Goal: Task Accomplishment & Management: Manage account settings

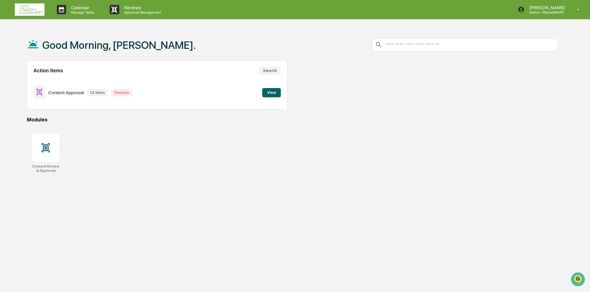
click at [268, 89] on button "View" at bounding box center [271, 92] width 19 height 9
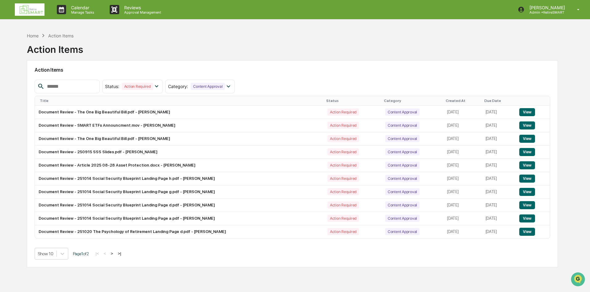
click at [446, 100] on div "Created At" at bounding box center [462, 100] width 33 height 4
click at [442, 101] on div "Created At ▲" at bounding box center [461, 100] width 38 height 4
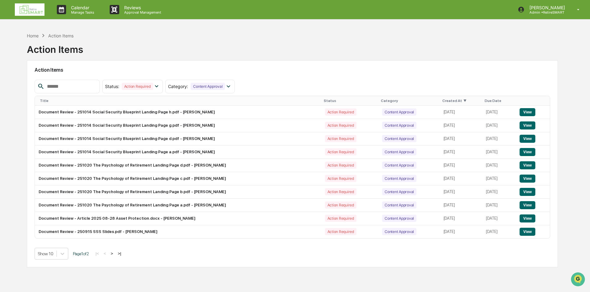
click at [525, 203] on button "View" at bounding box center [527, 205] width 16 height 8
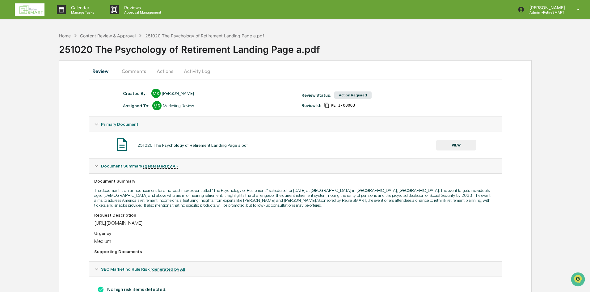
click at [169, 72] on button "Actions" at bounding box center [165, 71] width 28 height 15
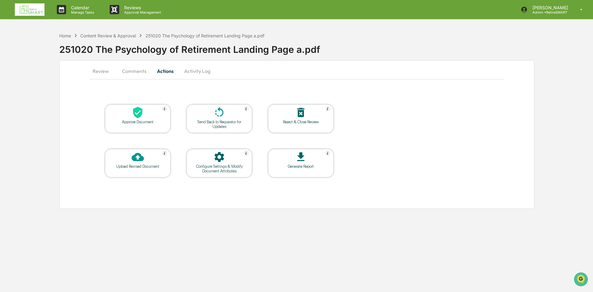
click at [143, 122] on div "Approve Document" at bounding box center [138, 121] width 56 height 5
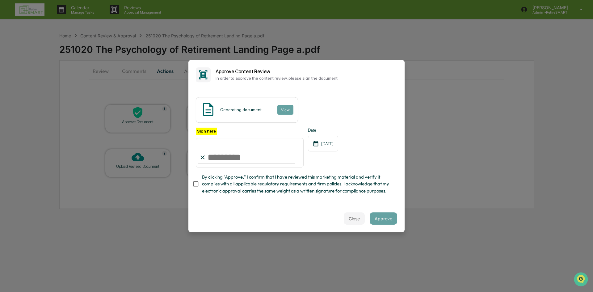
click at [246, 155] on input "Sign here" at bounding box center [250, 153] width 108 height 30
type input "**********"
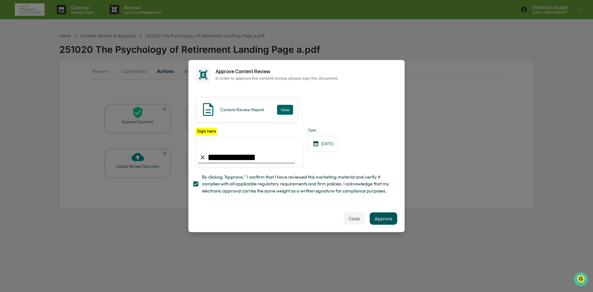
click at [372, 220] on button "Approve" at bounding box center [383, 218] width 27 height 12
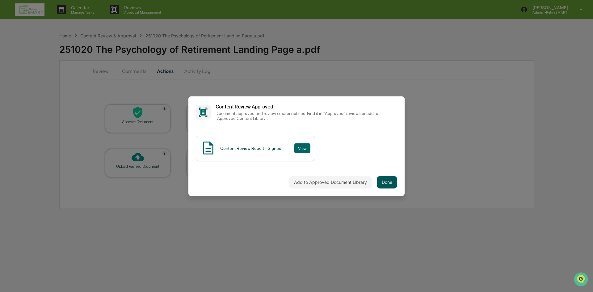
click at [383, 178] on button "Done" at bounding box center [387, 182] width 20 height 12
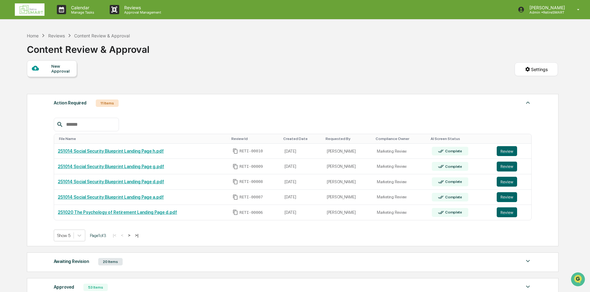
click at [56, 36] on div "Reviews" at bounding box center [56, 35] width 17 height 5
click at [33, 34] on div "Home" at bounding box center [33, 35] width 12 height 5
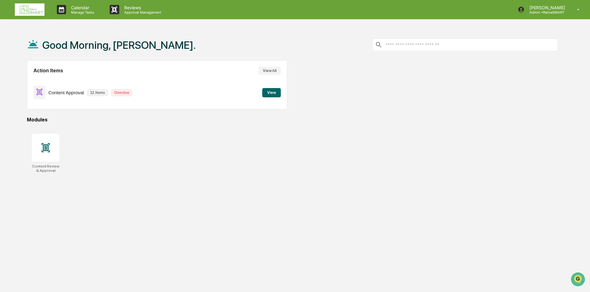
click at [274, 94] on button "View" at bounding box center [271, 92] width 19 height 9
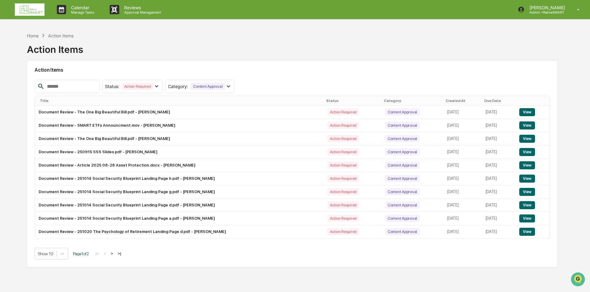
click at [446, 101] on div "Created At" at bounding box center [462, 100] width 33 height 4
click at [442, 101] on div "Created At ▲" at bounding box center [461, 100] width 38 height 4
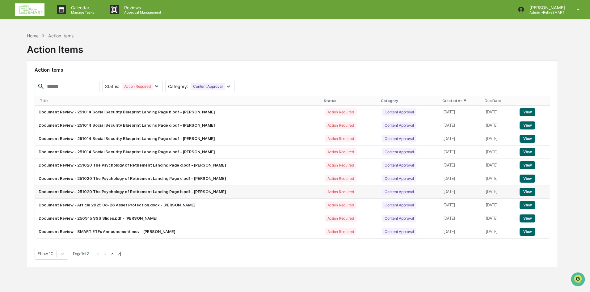
click at [526, 191] on button "View" at bounding box center [527, 192] width 16 height 8
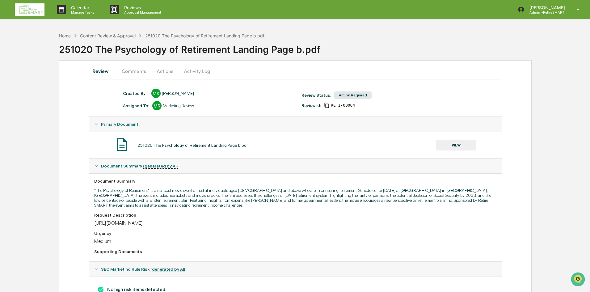
click at [166, 72] on button "Actions" at bounding box center [165, 71] width 28 height 15
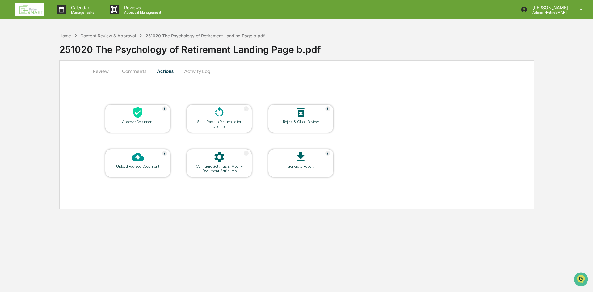
click at [149, 127] on div "Approve Document" at bounding box center [137, 118] width 65 height 28
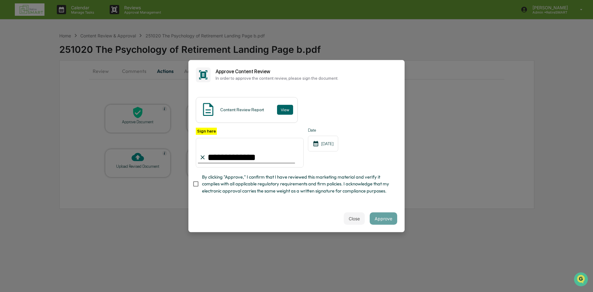
type input "**********"
click at [383, 223] on button "Approve" at bounding box center [383, 218] width 27 height 12
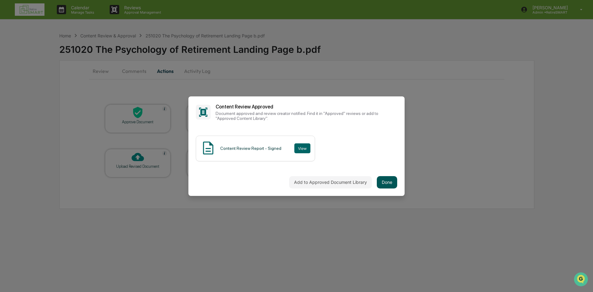
click at [383, 182] on button "Done" at bounding box center [387, 182] width 20 height 12
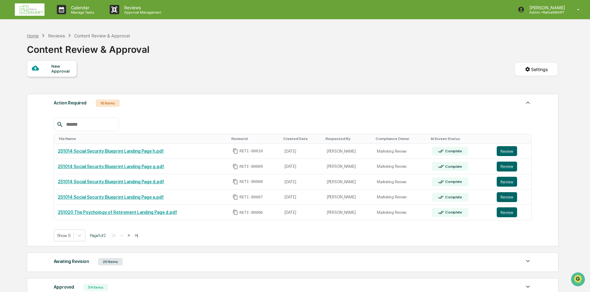
click at [36, 37] on div "Home" at bounding box center [33, 35] width 12 height 5
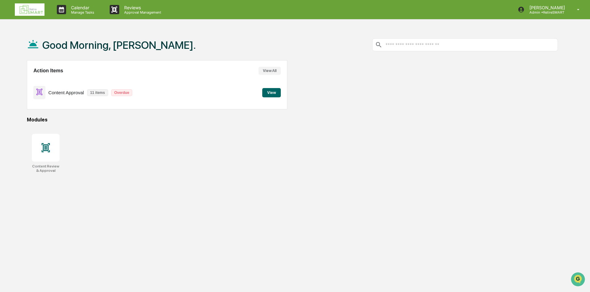
click at [275, 93] on button "View" at bounding box center [271, 92] width 19 height 9
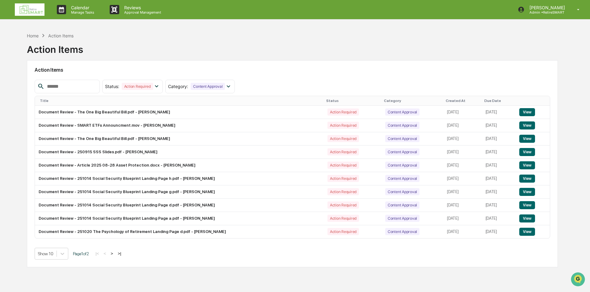
click at [446, 99] on div "Created At" at bounding box center [462, 100] width 33 height 4
click at [442, 99] on div "Created At ▲" at bounding box center [461, 100] width 38 height 4
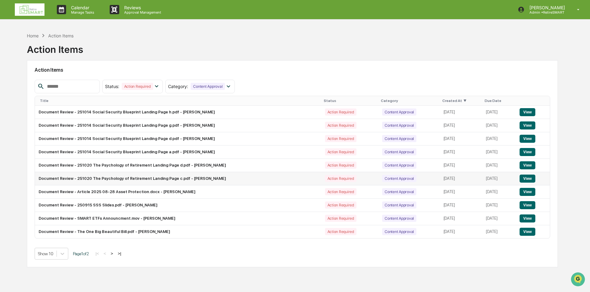
click at [528, 178] on button "View" at bounding box center [527, 178] width 16 height 8
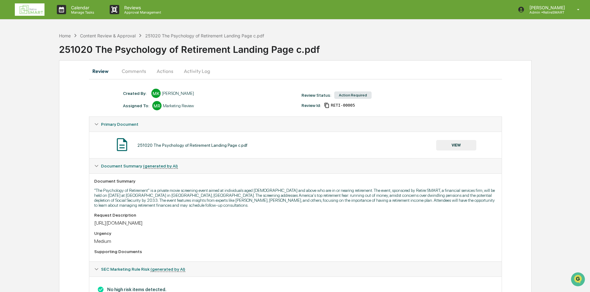
click at [167, 70] on button "Actions" at bounding box center [165, 71] width 28 height 15
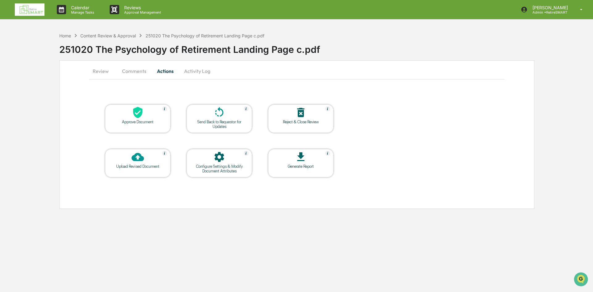
click at [140, 125] on div "Approve Document" at bounding box center [137, 118] width 65 height 28
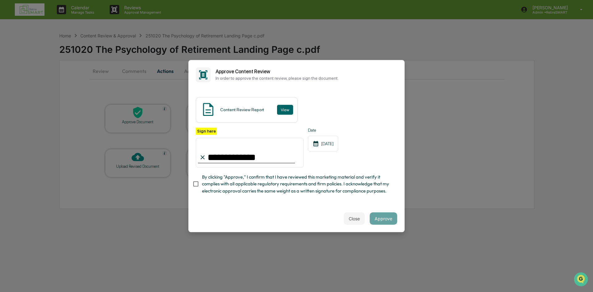
type input "**********"
click at [400, 220] on div "Close Approve" at bounding box center [296, 218] width 216 height 27
click at [387, 220] on button "Approve" at bounding box center [383, 218] width 27 height 12
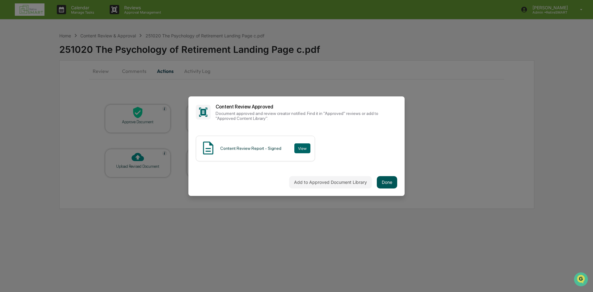
click at [387, 184] on button "Done" at bounding box center [387, 182] width 20 height 12
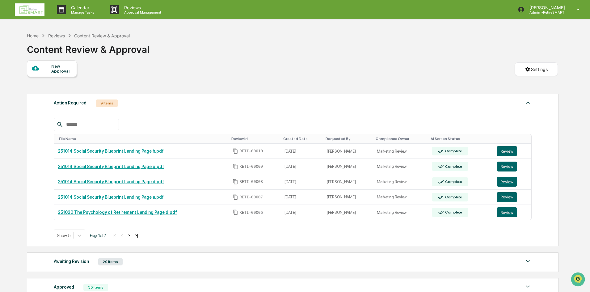
click at [37, 35] on div "Home" at bounding box center [33, 35] width 12 height 5
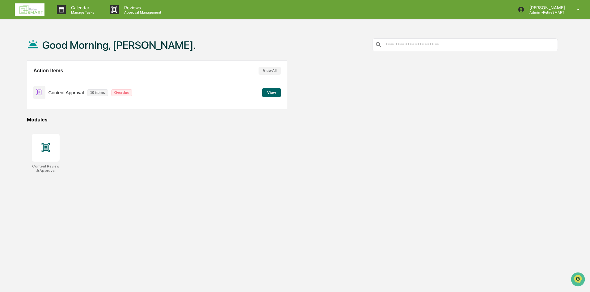
click at [268, 92] on button "View" at bounding box center [271, 92] width 19 height 9
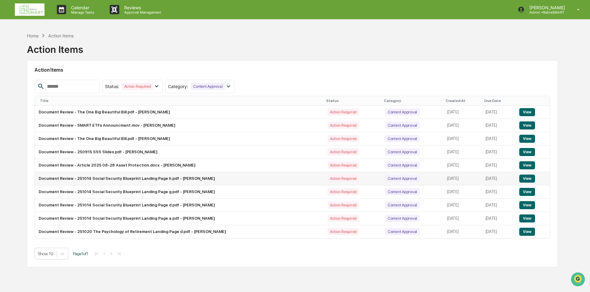
click at [529, 176] on button "View" at bounding box center [527, 178] width 16 height 8
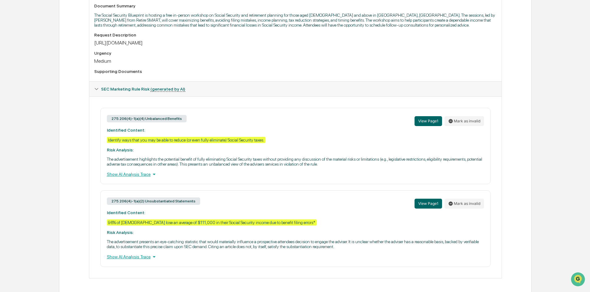
scroll to position [177, 0]
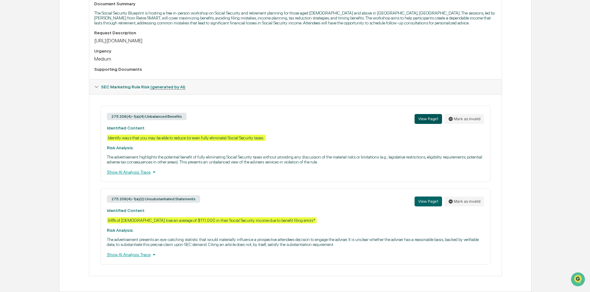
click at [425, 118] on button "View Page 1" at bounding box center [427, 119] width 27 height 10
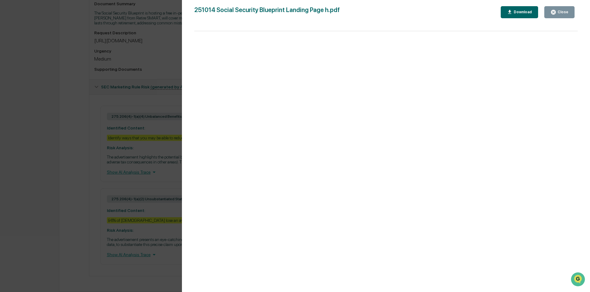
click at [563, 14] on div "Close" at bounding box center [562, 12] width 12 height 4
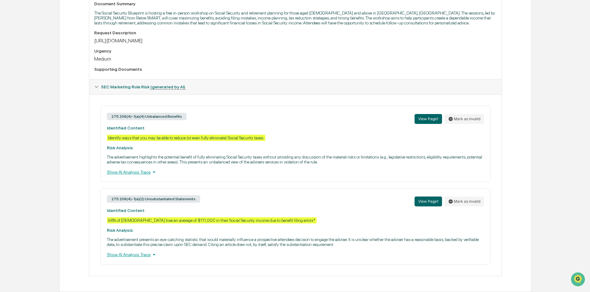
click at [136, 172] on div "Show AI Analysis Trace" at bounding box center [295, 172] width 377 height 7
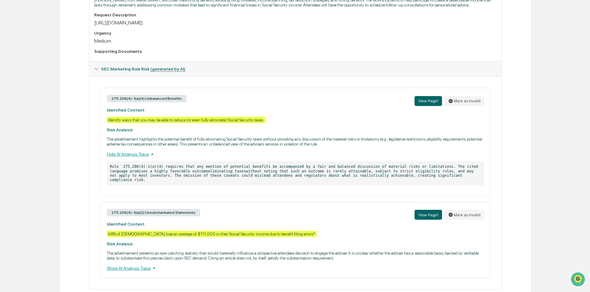
scroll to position [204, 0]
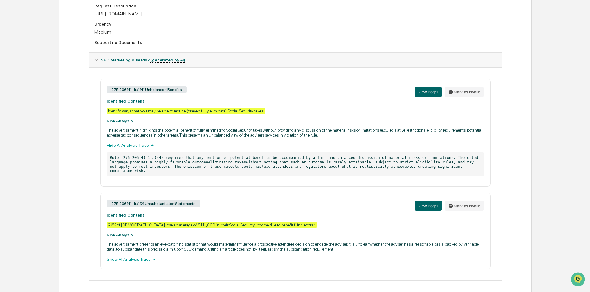
click at [121, 256] on div "Show AI Analysis Trace" at bounding box center [295, 259] width 377 height 7
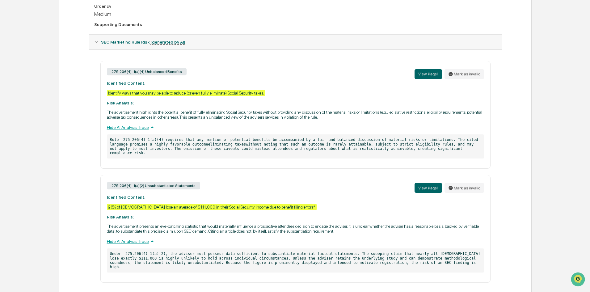
scroll to position [231, 0]
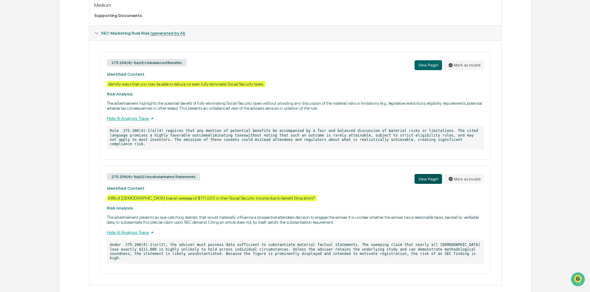
click at [418, 174] on button "View Page 1" at bounding box center [427, 179] width 27 height 10
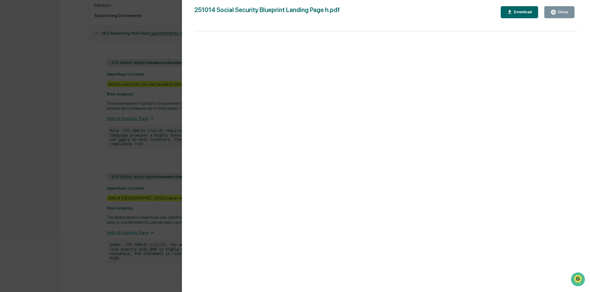
click at [565, 8] on button "Close" at bounding box center [559, 12] width 30 height 12
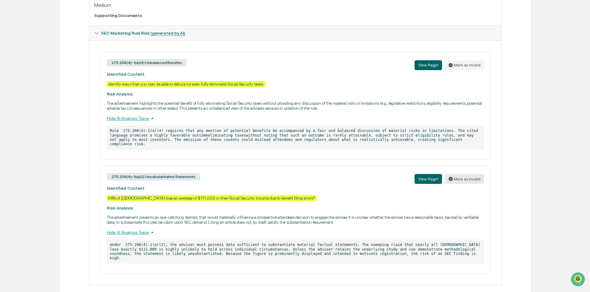
click at [472, 175] on button "Mark as invalid" at bounding box center [464, 179] width 40 height 10
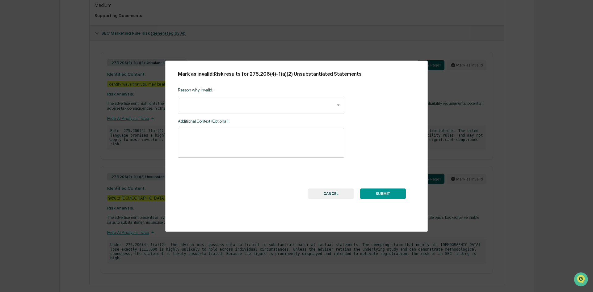
click at [280, 111] on body "Calendar Manage Tasks Reviews Approval Management [PERSON_NAME] Admin • RetireS…" at bounding box center [296, 35] width 593 height 532
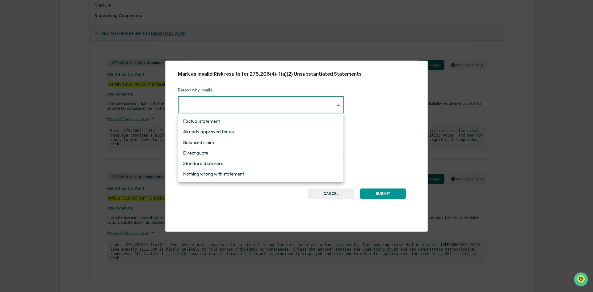
click at [245, 152] on li "Direct quote" at bounding box center [260, 153] width 165 height 10
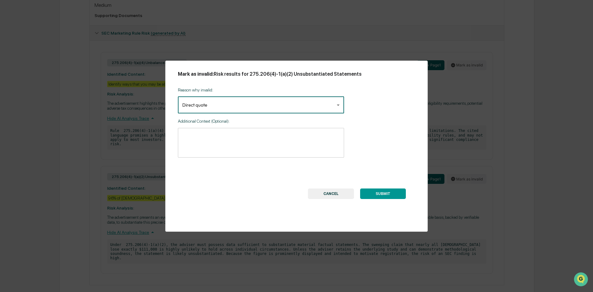
type input "**********"
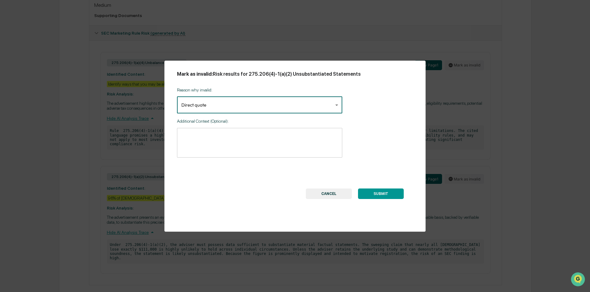
click at [243, 140] on textarea at bounding box center [259, 142] width 157 height 19
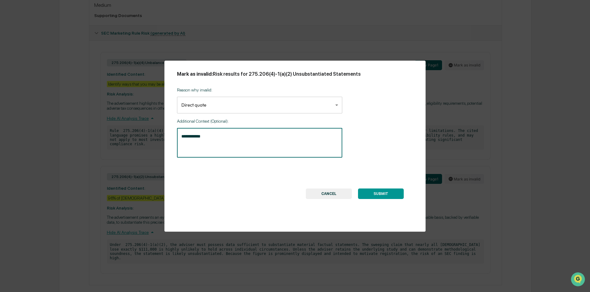
click at [195, 138] on textarea "**********" at bounding box center [259, 142] width 157 height 19
click at [212, 144] on textarea "**********" at bounding box center [259, 142] width 157 height 19
type textarea "**********"
click at [380, 195] on button "SUBMIT" at bounding box center [381, 193] width 46 height 10
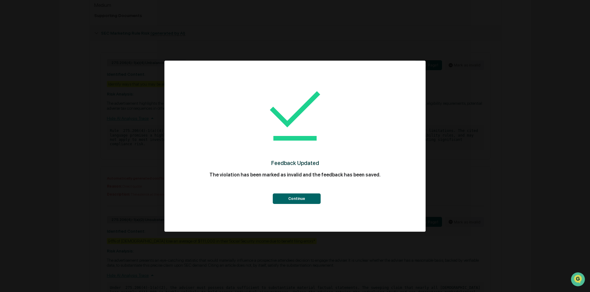
click at [302, 201] on button "Continue" at bounding box center [297, 198] width 48 height 10
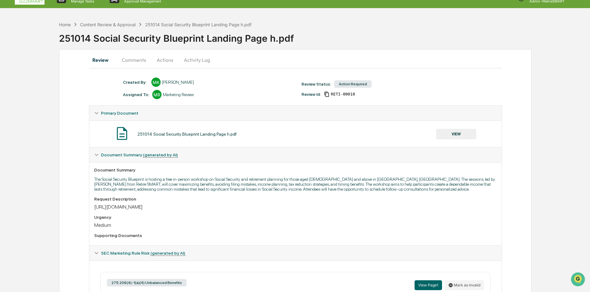
scroll to position [0, 0]
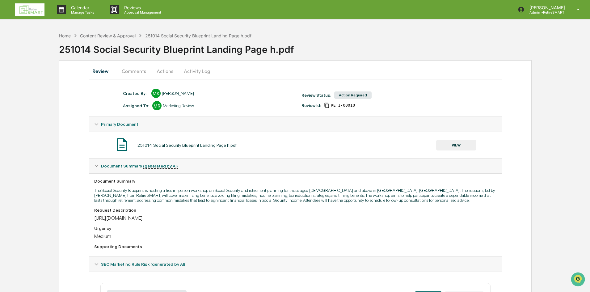
click at [107, 38] on div "Content Review & Approval" at bounding box center [108, 35] width 56 height 5
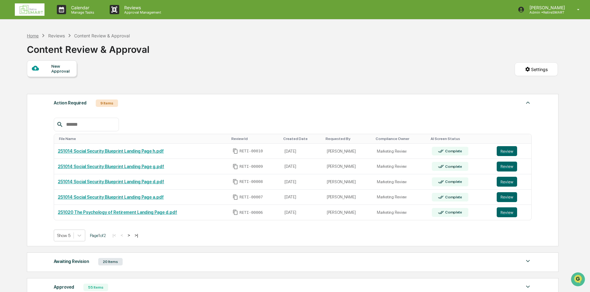
click at [34, 36] on div "Home" at bounding box center [33, 35] width 12 height 5
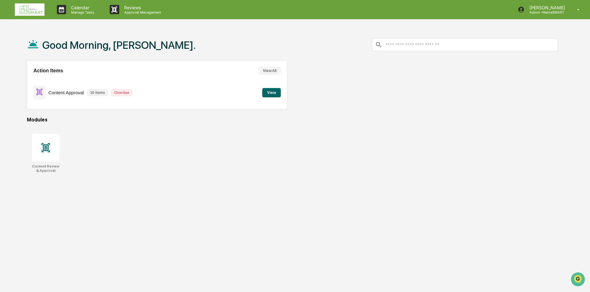
click at [276, 91] on button "View" at bounding box center [271, 92] width 19 height 9
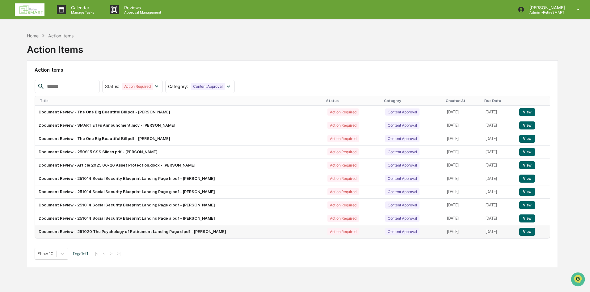
click at [526, 232] on button "View" at bounding box center [527, 232] width 16 height 8
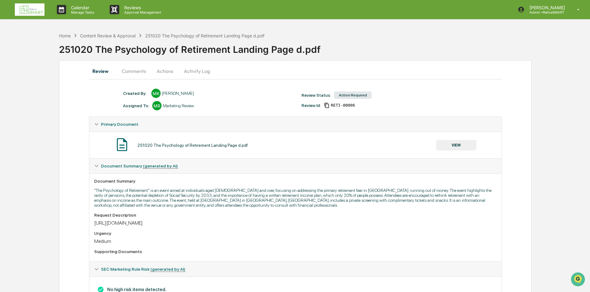
click at [159, 69] on button "Actions" at bounding box center [165, 71] width 28 height 15
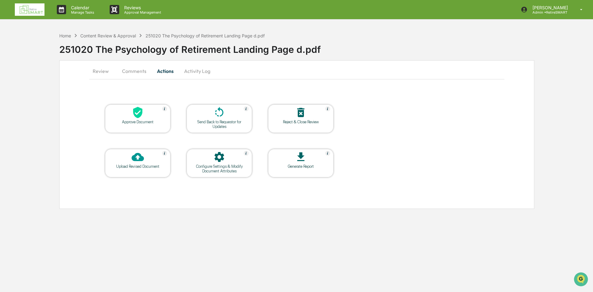
click at [143, 121] on div "Approve Document" at bounding box center [138, 121] width 56 height 5
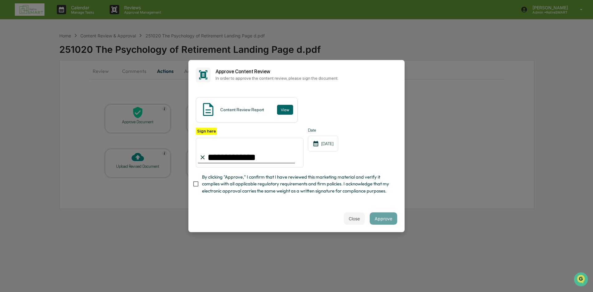
type input "**********"
click at [382, 216] on button "Approve" at bounding box center [383, 218] width 27 height 12
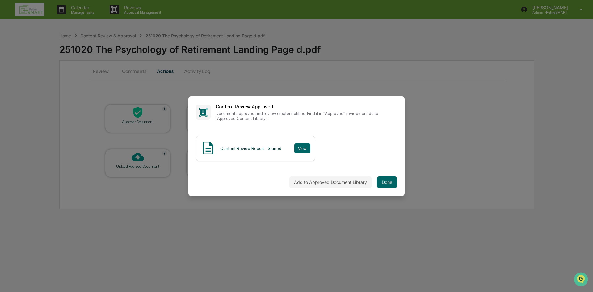
click at [388, 188] on div "Add to Approved Document Library Done" at bounding box center [296, 182] width 216 height 27
click at [388, 186] on button "Done" at bounding box center [387, 182] width 20 height 12
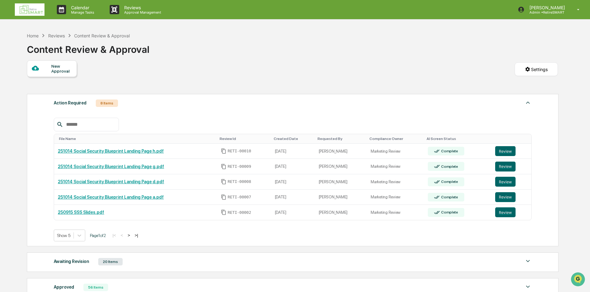
click at [57, 37] on div "Reviews" at bounding box center [56, 35] width 17 height 5
click at [34, 36] on div "Home" at bounding box center [33, 35] width 12 height 5
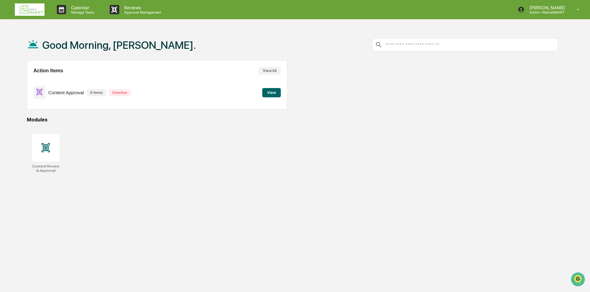
click at [274, 95] on button "View" at bounding box center [271, 92] width 19 height 9
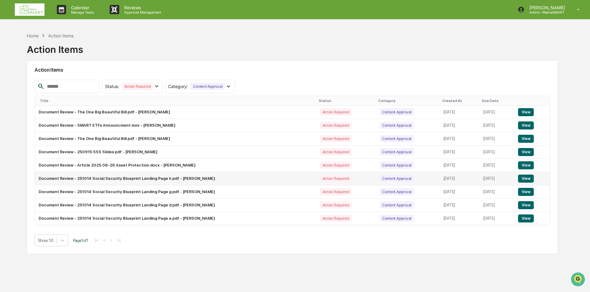
click at [525, 178] on button "View" at bounding box center [526, 178] width 16 height 8
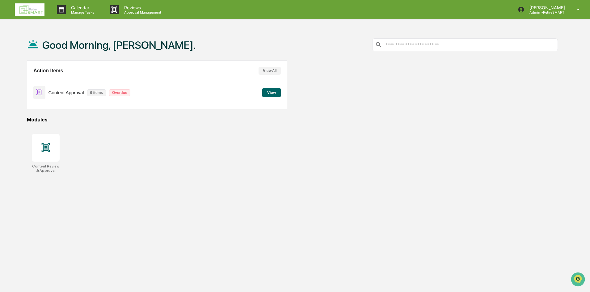
click at [268, 94] on button "View" at bounding box center [271, 92] width 19 height 9
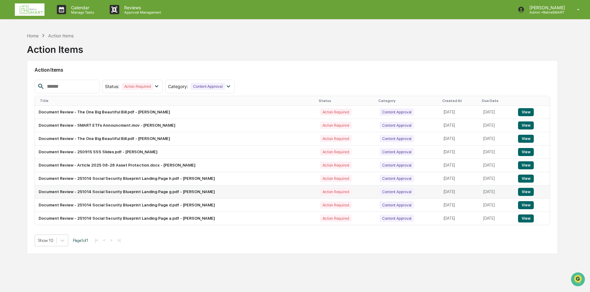
click at [528, 195] on button "View" at bounding box center [526, 192] width 16 height 8
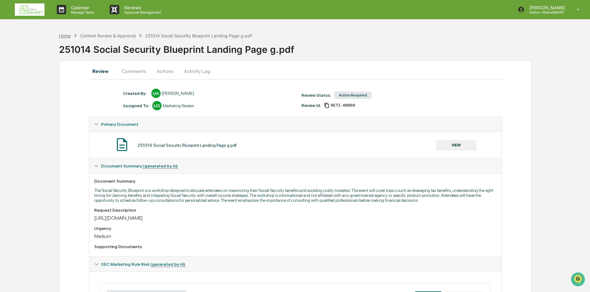
click at [68, 37] on div "Home" at bounding box center [65, 35] width 12 height 5
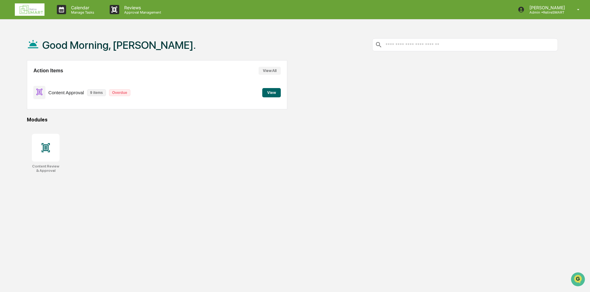
click at [271, 94] on button "View" at bounding box center [271, 92] width 19 height 9
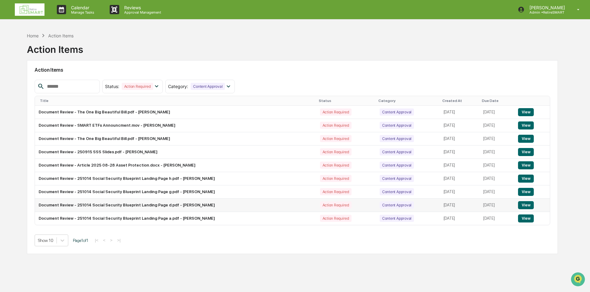
click at [526, 207] on button "View" at bounding box center [526, 205] width 16 height 8
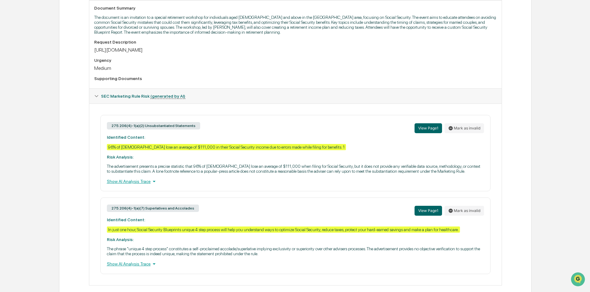
scroll to position [182, 0]
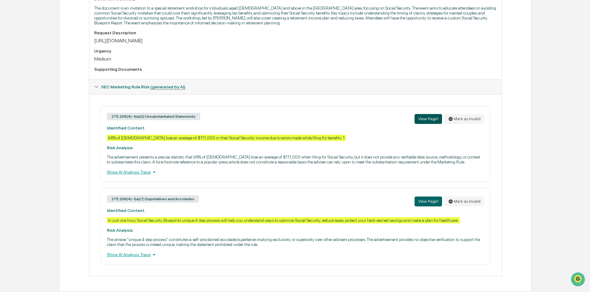
click at [429, 119] on button "View Page 1" at bounding box center [427, 119] width 27 height 10
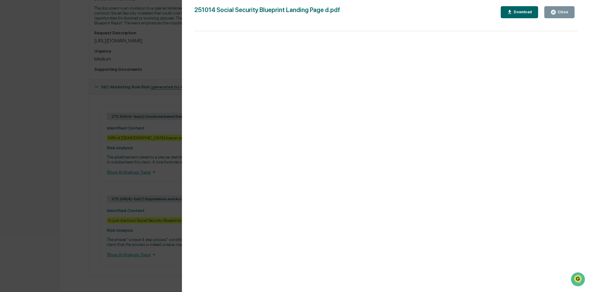
click at [561, 12] on div "Close" at bounding box center [562, 12] width 12 height 4
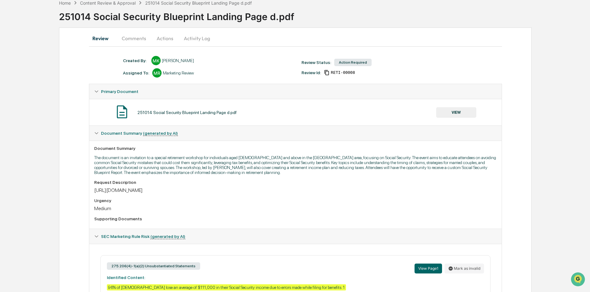
scroll to position [31, 0]
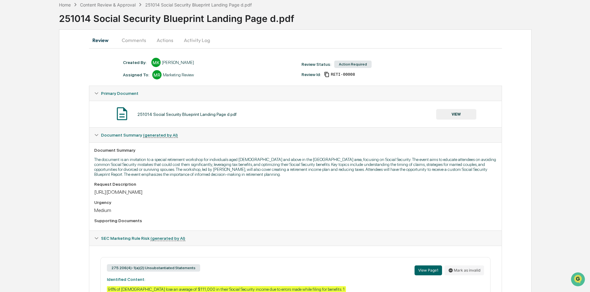
click at [99, 39] on button "Review" at bounding box center [103, 40] width 28 height 15
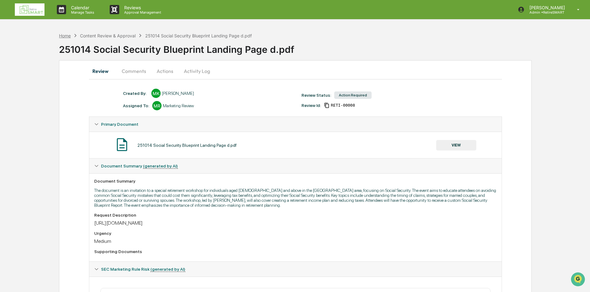
click at [67, 36] on div "Home" at bounding box center [65, 35] width 12 height 5
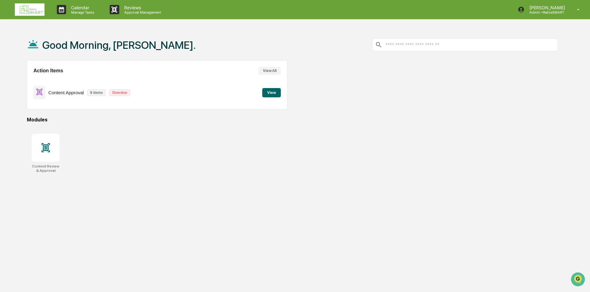
click at [271, 92] on button "View" at bounding box center [271, 92] width 19 height 9
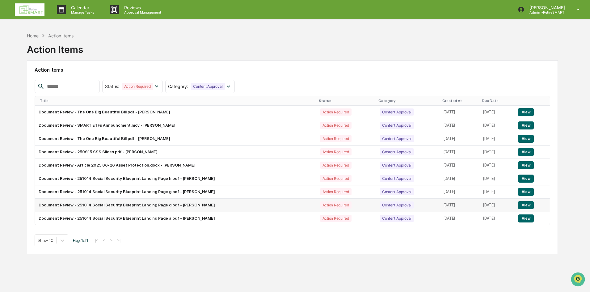
click at [521, 204] on button "View" at bounding box center [526, 205] width 16 height 8
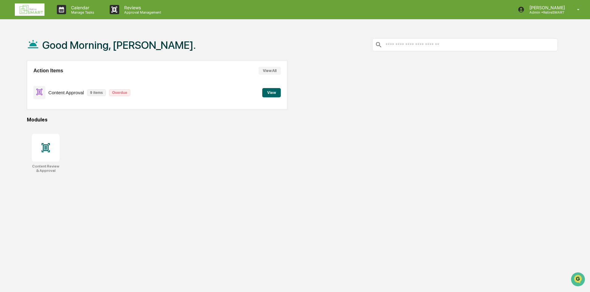
click at [270, 93] on button "View" at bounding box center [271, 92] width 19 height 9
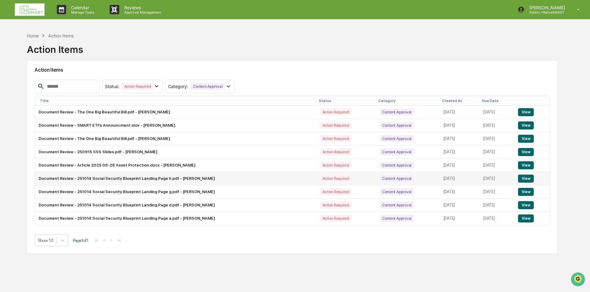
click at [521, 178] on button "View" at bounding box center [526, 178] width 16 height 8
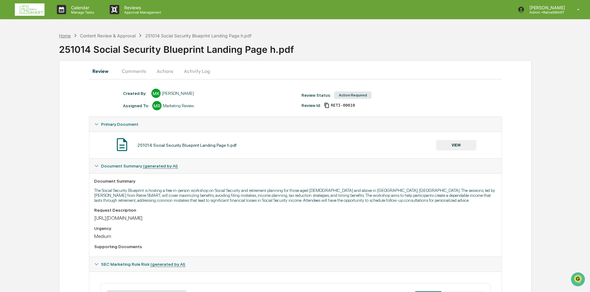
click at [64, 33] on div "Home" at bounding box center [65, 35] width 12 height 5
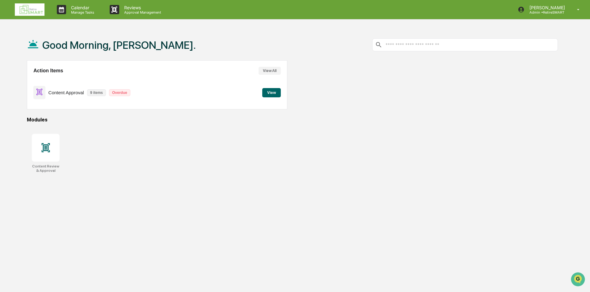
click at [266, 92] on button "View" at bounding box center [271, 92] width 19 height 9
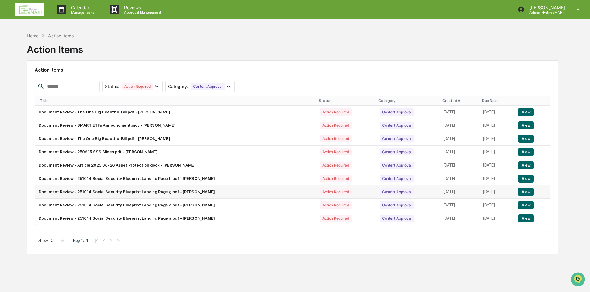
click at [523, 191] on button "View" at bounding box center [526, 192] width 16 height 8
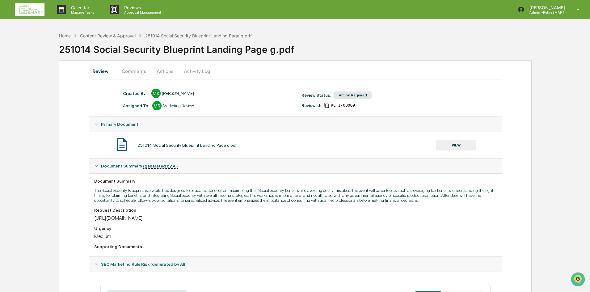
click at [66, 36] on div "Home" at bounding box center [65, 35] width 12 height 5
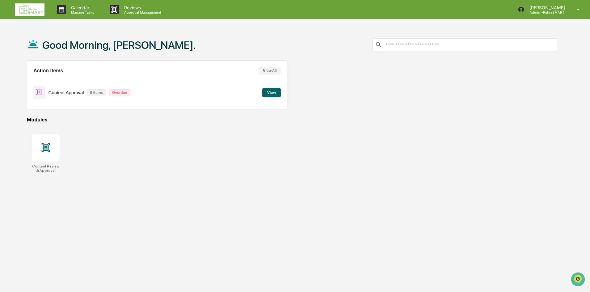
click at [272, 90] on button "View" at bounding box center [271, 92] width 19 height 9
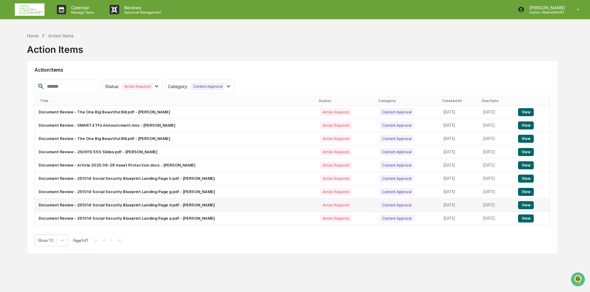
click at [521, 205] on button "View" at bounding box center [526, 205] width 16 height 8
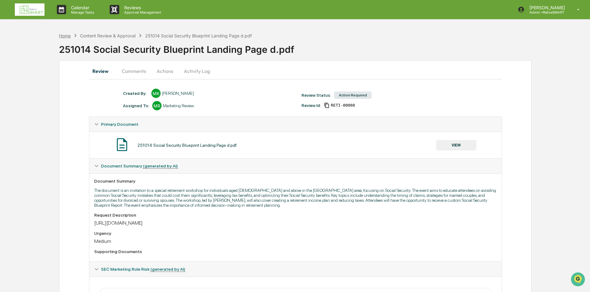
click at [68, 37] on div "Home" at bounding box center [65, 35] width 12 height 5
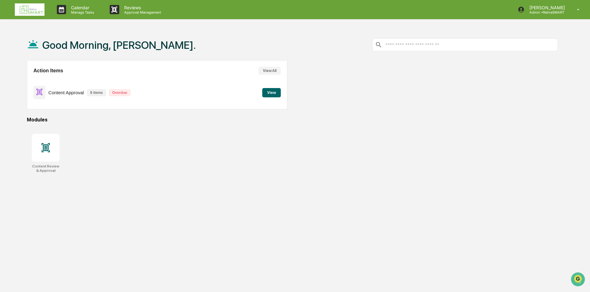
click at [268, 90] on button "View" at bounding box center [271, 92] width 19 height 9
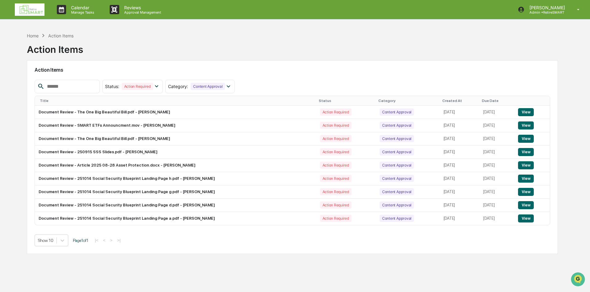
scroll to position [29, 0]
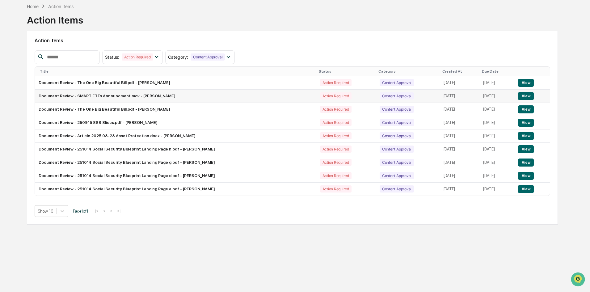
click at [522, 93] on button "View" at bounding box center [526, 96] width 16 height 8
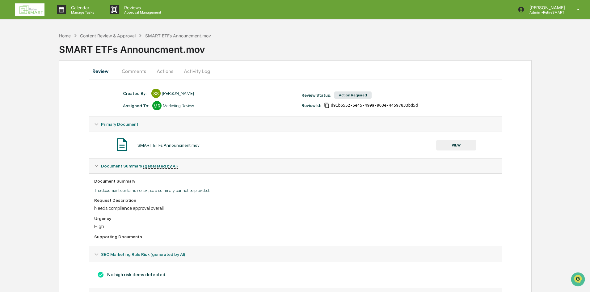
click at [161, 72] on button "Actions" at bounding box center [165, 71] width 28 height 15
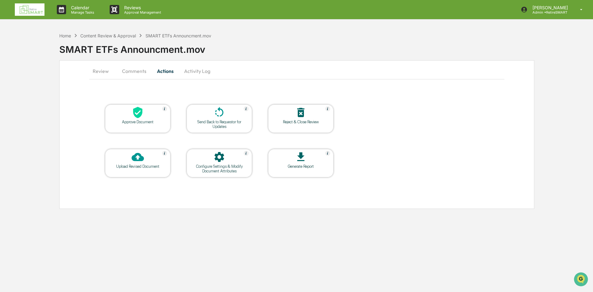
click at [133, 124] on div "Approve Document" at bounding box center [137, 118] width 65 height 28
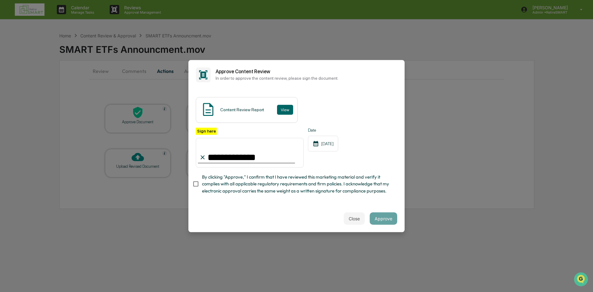
type input "**********"
click at [391, 221] on button "Approve" at bounding box center [383, 218] width 27 height 12
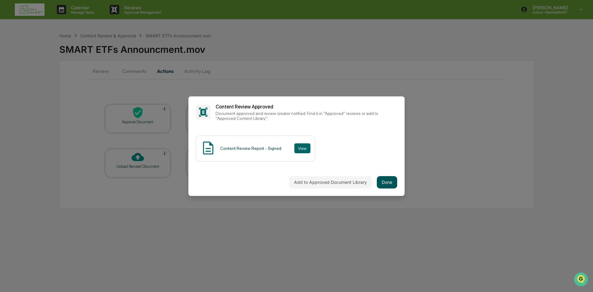
click at [387, 183] on button "Done" at bounding box center [387, 182] width 20 height 12
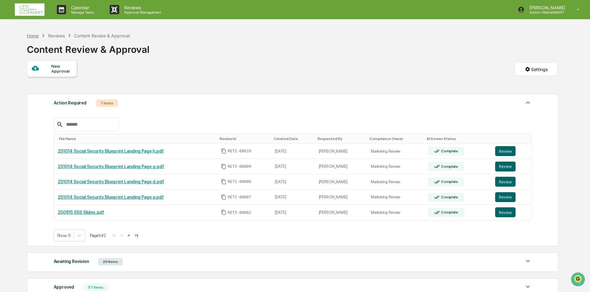
click at [32, 35] on div "Home" at bounding box center [33, 35] width 12 height 5
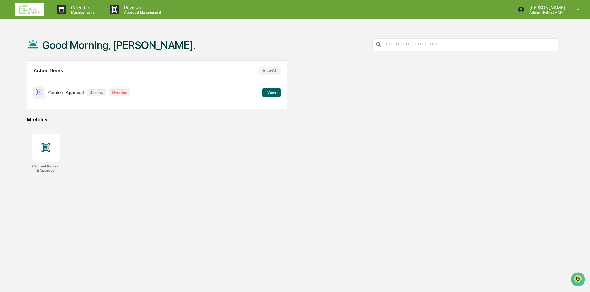
click at [271, 90] on button "View" at bounding box center [271, 92] width 19 height 9
